Goal: Navigation & Orientation: Find specific page/section

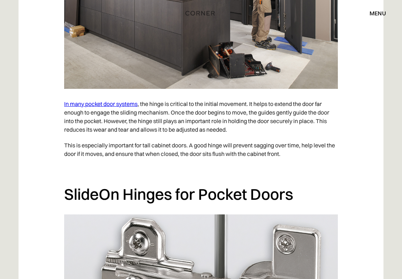
scroll to position [726, 0]
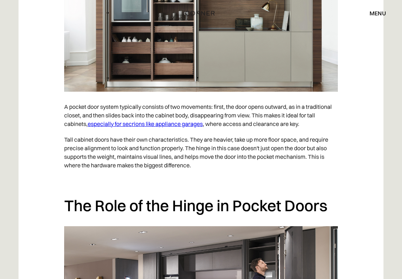
click at [372, 12] on div "menu" at bounding box center [377, 13] width 16 height 6
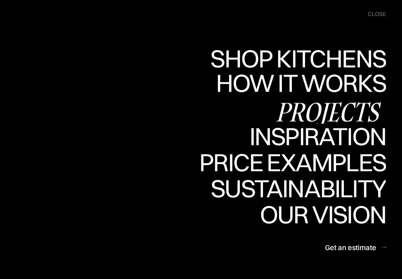
click at [316, 82] on div "How it works" at bounding box center [300, 82] width 172 height 25
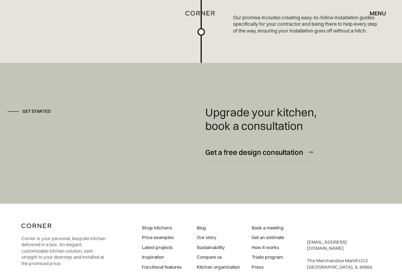
scroll to position [1894, 0]
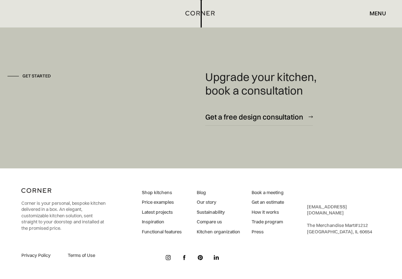
click at [378, 13] on div "menu" at bounding box center [377, 13] width 16 height 6
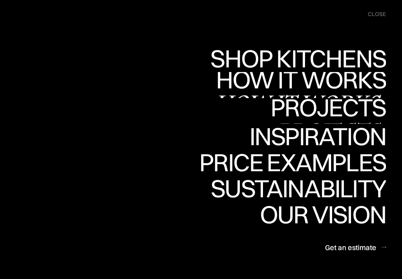
click at [319, 102] on div "Projects" at bounding box center [327, 107] width 115 height 25
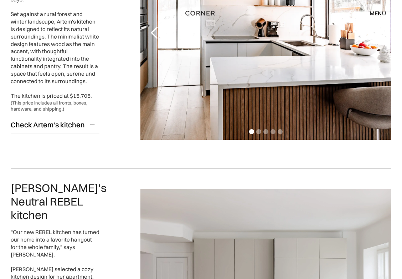
scroll to position [995, 0]
